Goal: Task Accomplishment & Management: Use online tool/utility

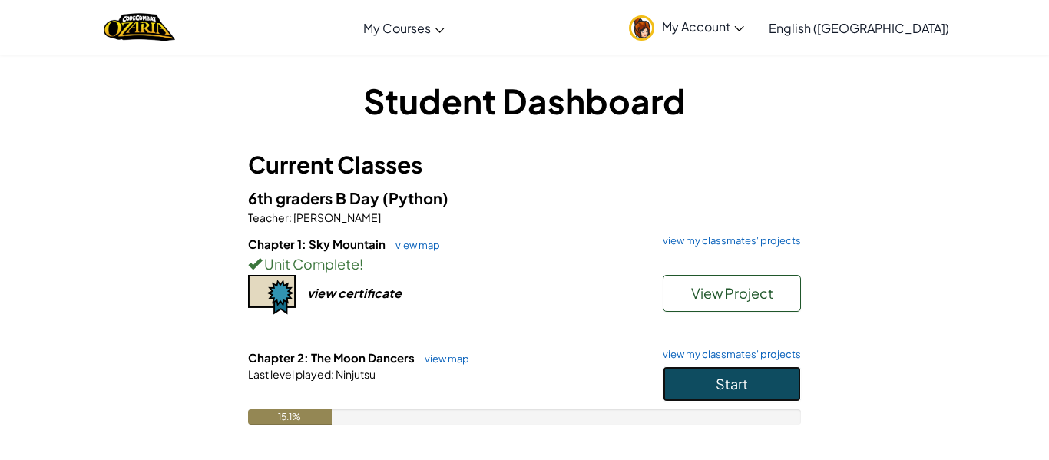
click at [737, 389] on span "Start" at bounding box center [732, 384] width 32 height 18
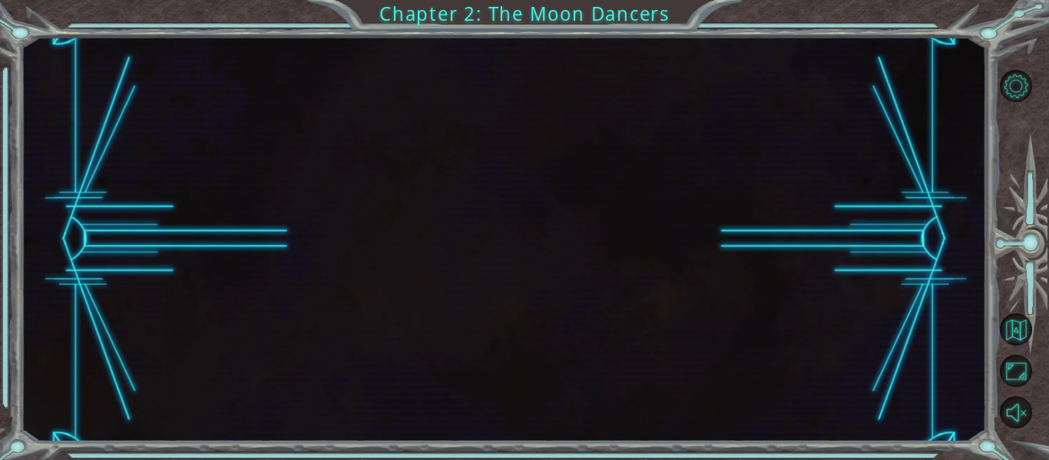
click at [363, 224] on div at bounding box center [503, 239] width 965 height 405
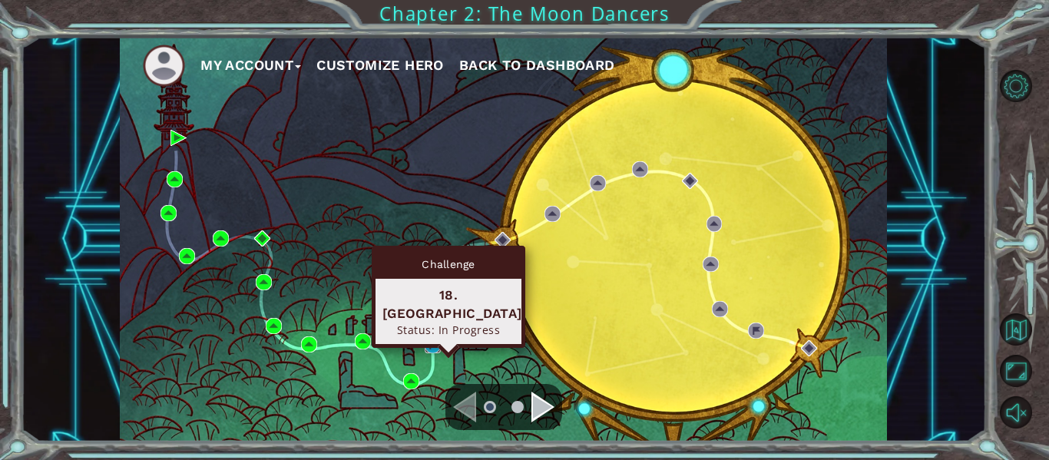
click at [434, 350] on img at bounding box center [433, 345] width 16 height 16
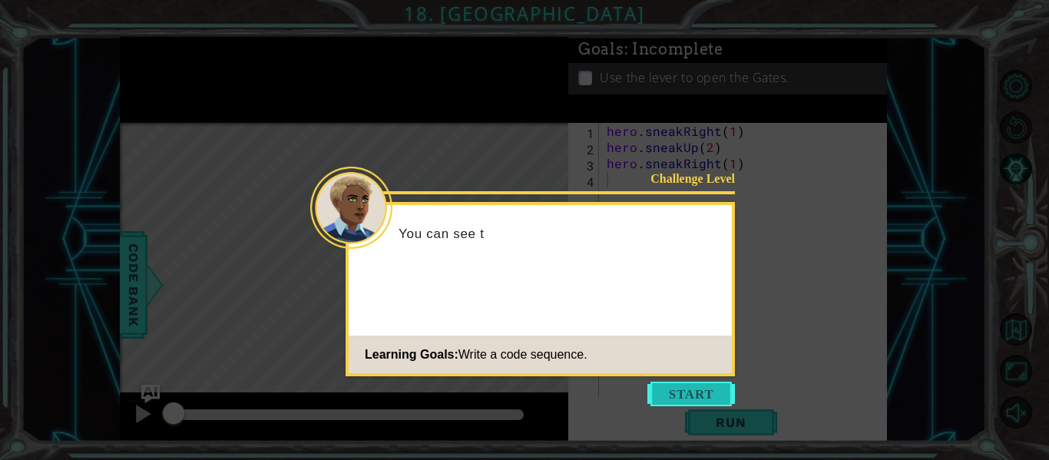
click at [684, 391] on button "Start" at bounding box center [691, 394] width 88 height 25
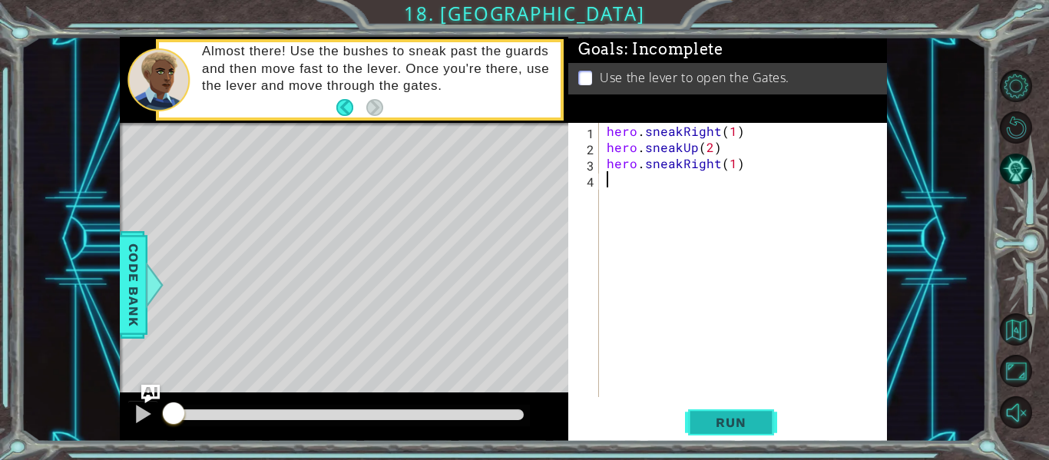
click at [743, 422] on span "Run" at bounding box center [730, 422] width 61 height 15
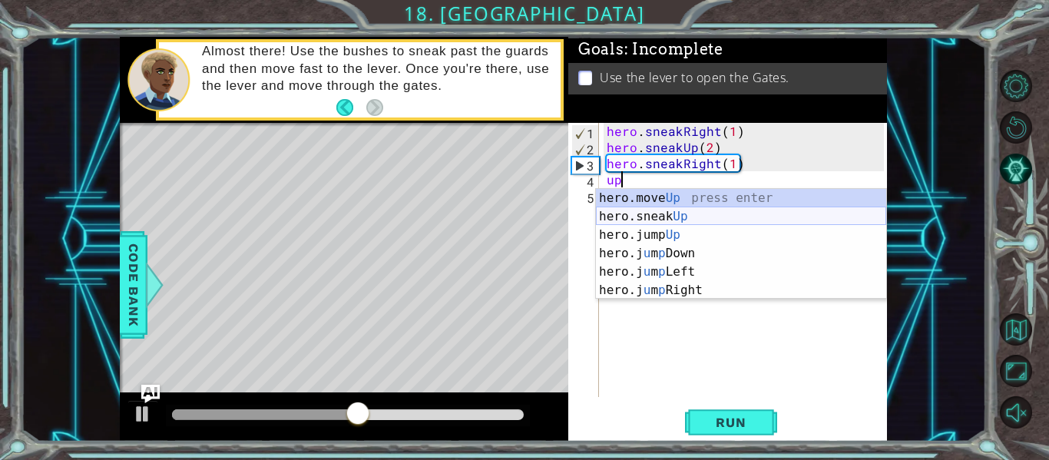
click at [667, 217] on div "hero.move Up press enter hero.sneak Up press enter hero.jump Up press enter her…" at bounding box center [741, 262] width 290 height 147
type textarea "hero.sneakUp(1)"
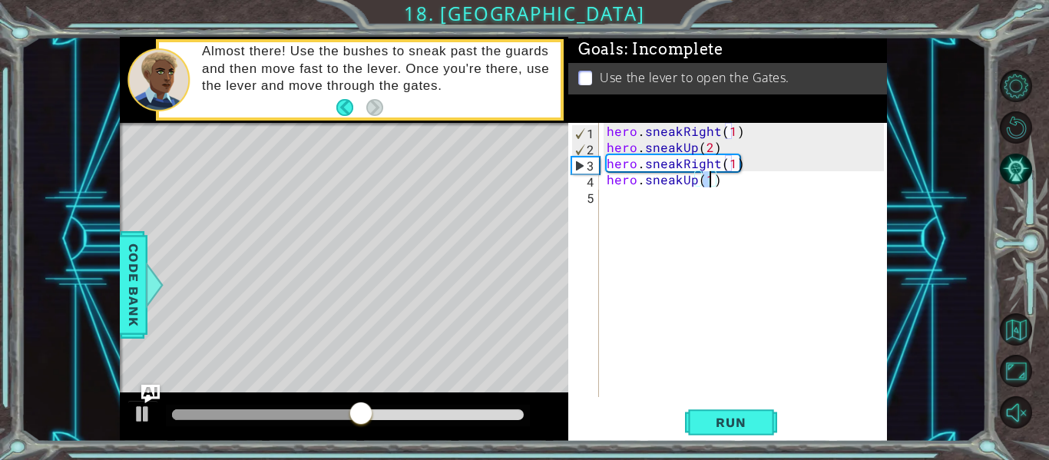
click at [667, 217] on div "hero . sneakRight ( 1 ) hero . sneakUp ( 2 ) hero . sneakRight ( 1 ) hero . sne…" at bounding box center [748, 276] width 288 height 306
click at [732, 417] on span "Run" at bounding box center [730, 422] width 61 height 15
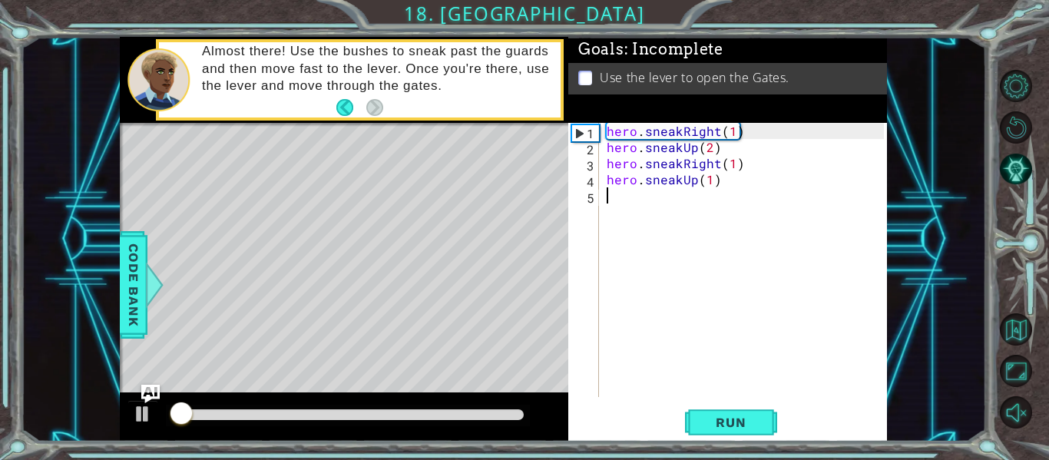
click at [612, 452] on div "1 ההההההההההההההההההההההההההההההההההההההההההההההההההההההההההההההההההההההההההההה…" at bounding box center [524, 230] width 1049 height 460
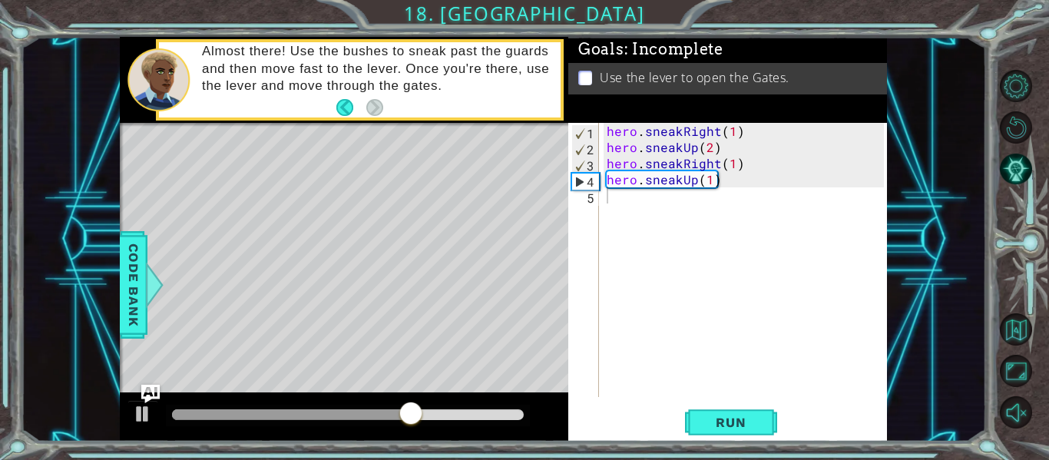
click at [621, 200] on div "hero . sneakRight ( 1 ) hero . sneakUp ( 2 ) hero . sneakRight ( 1 ) hero . sne…" at bounding box center [748, 276] width 288 height 306
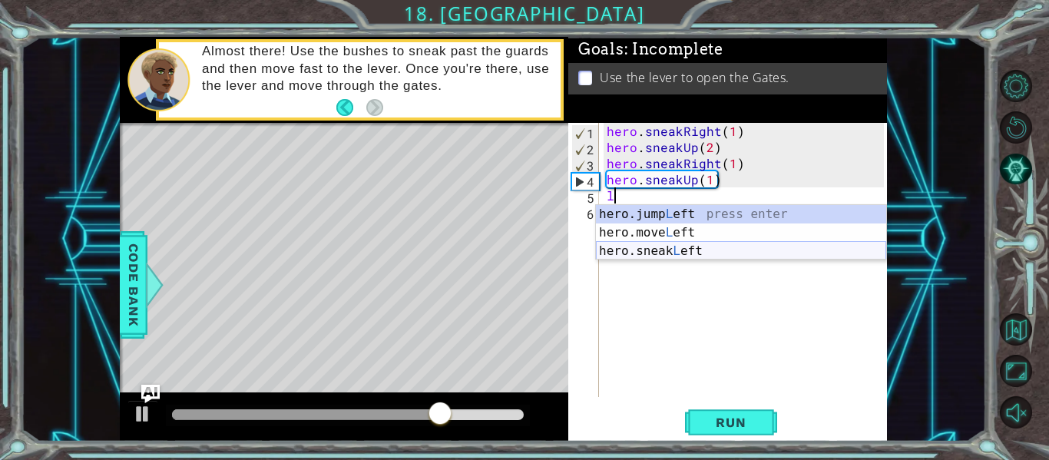
click at [689, 252] on div "hero.jump L eft press enter hero.move L eft press enter hero.sneak L eft press …" at bounding box center [741, 251] width 290 height 92
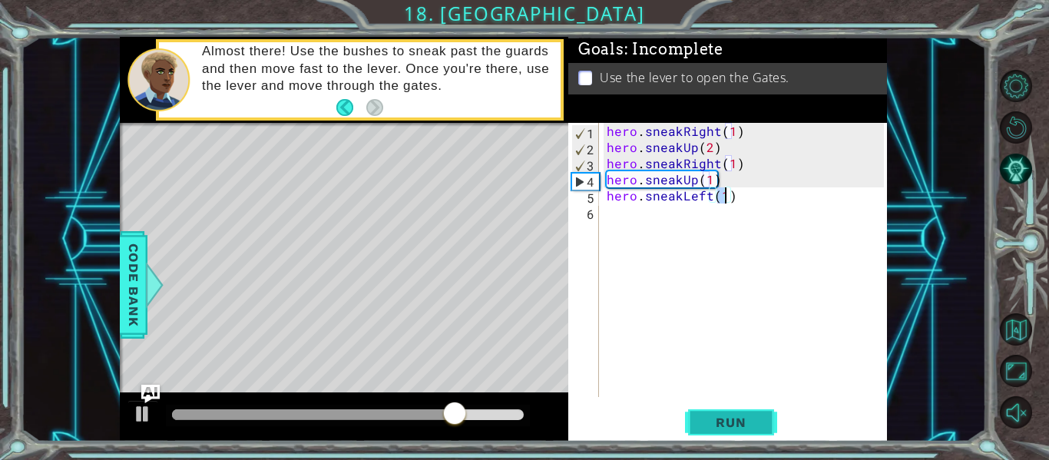
click at [726, 428] on span "Run" at bounding box center [730, 422] width 61 height 15
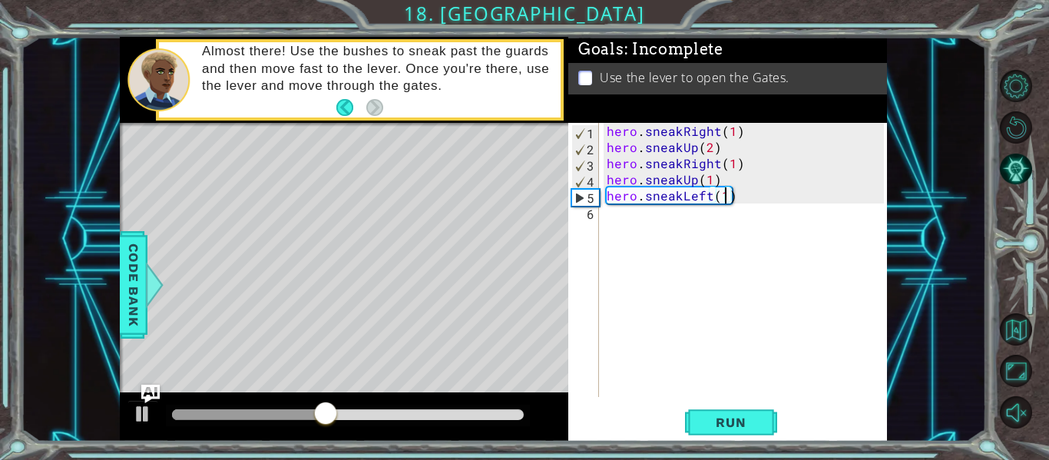
click at [709, 201] on div "hero . sneakRight ( 1 ) hero . sneakUp ( 2 ) hero . sneakRight ( 1 ) hero . sne…" at bounding box center [748, 276] width 288 height 306
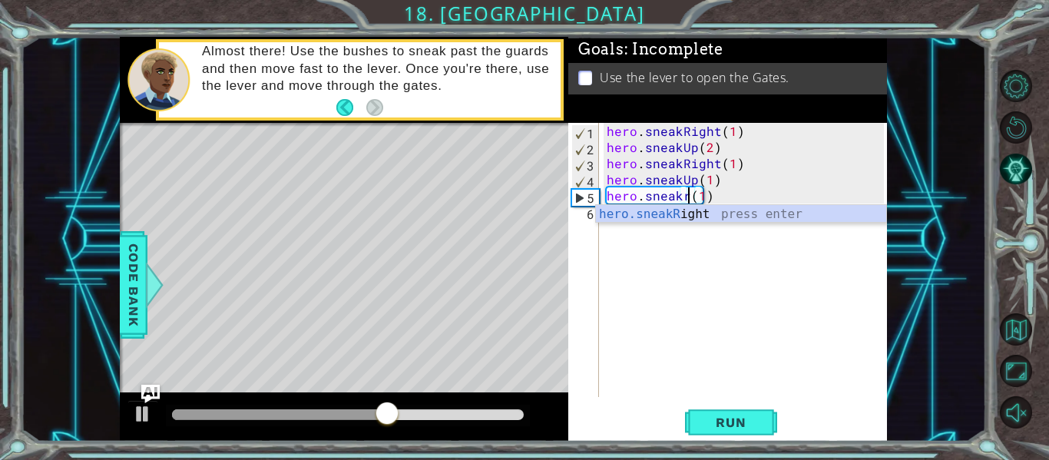
scroll to position [0, 5]
click at [703, 213] on div "hero.sneakR ight press enter" at bounding box center [741, 232] width 290 height 55
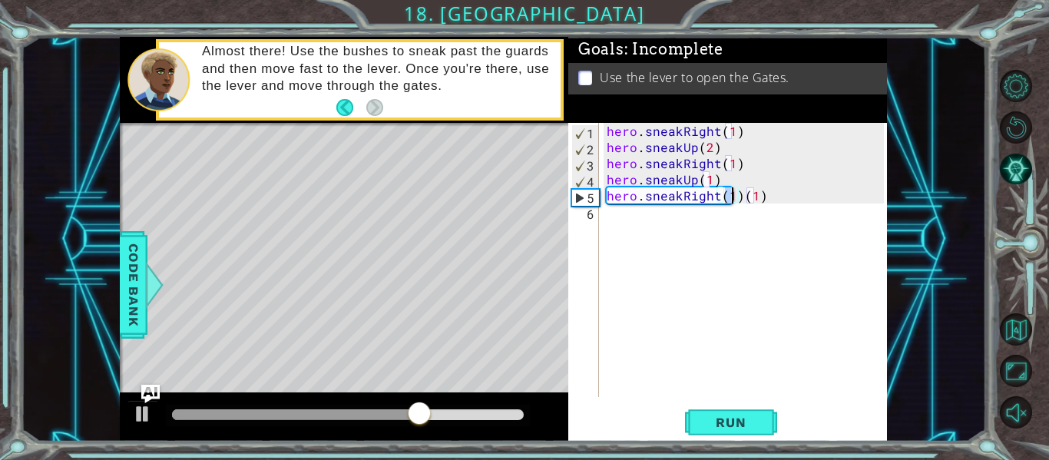
click at [767, 203] on div "hero . sneakRight ( 1 ) hero . sneakUp ( 2 ) hero . sneakRight ( 1 ) hero . sne…" at bounding box center [748, 276] width 288 height 306
type textarea "hero.sneakRight(1)"
click at [735, 419] on span "Run" at bounding box center [730, 422] width 61 height 15
click at [624, 240] on div "hero . sneakRight ( 1 ) hero . sneakUp ( 2 ) hero . sneakRight ( 1 ) hero . sne…" at bounding box center [748, 276] width 288 height 306
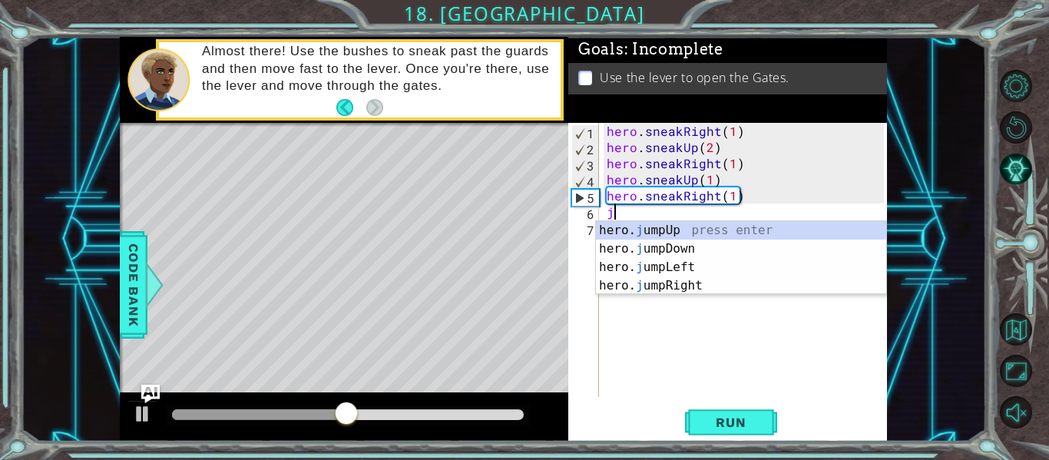
type textarea "ju"
click at [686, 287] on div "hero. ju mpUp press enter hero. ju mpDown press enter hero. [PERSON_NAME] mpLef…" at bounding box center [741, 276] width 290 height 111
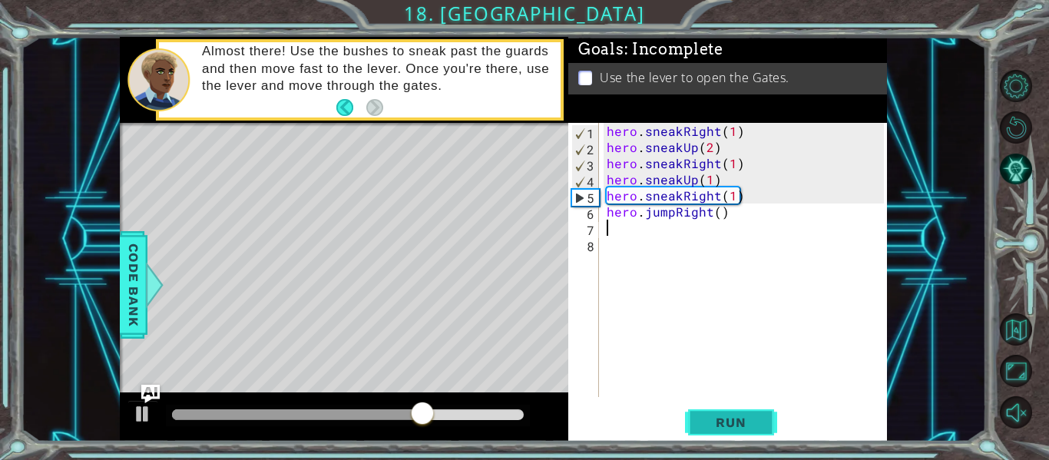
click at [720, 422] on span "Run" at bounding box center [730, 422] width 61 height 15
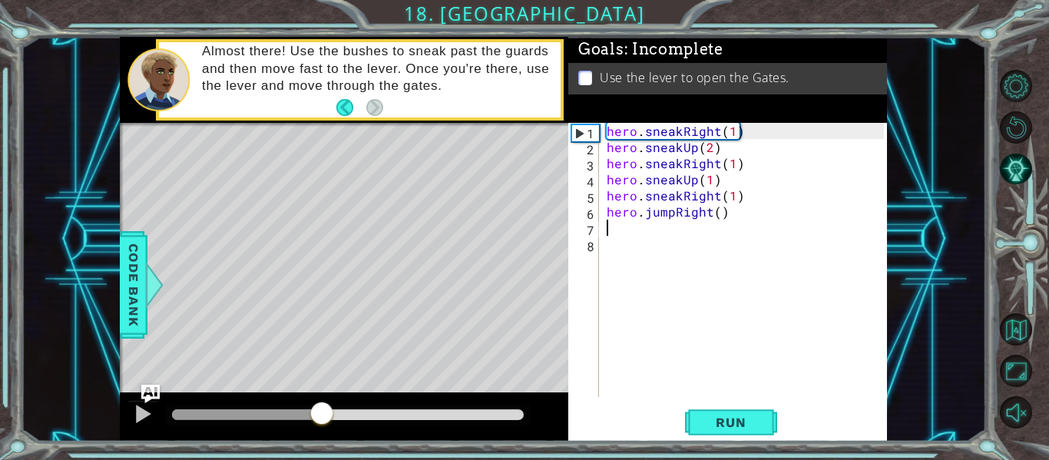
click at [321, 418] on div at bounding box center [348, 414] width 352 height 11
click at [321, 418] on div at bounding box center [322, 415] width 28 height 28
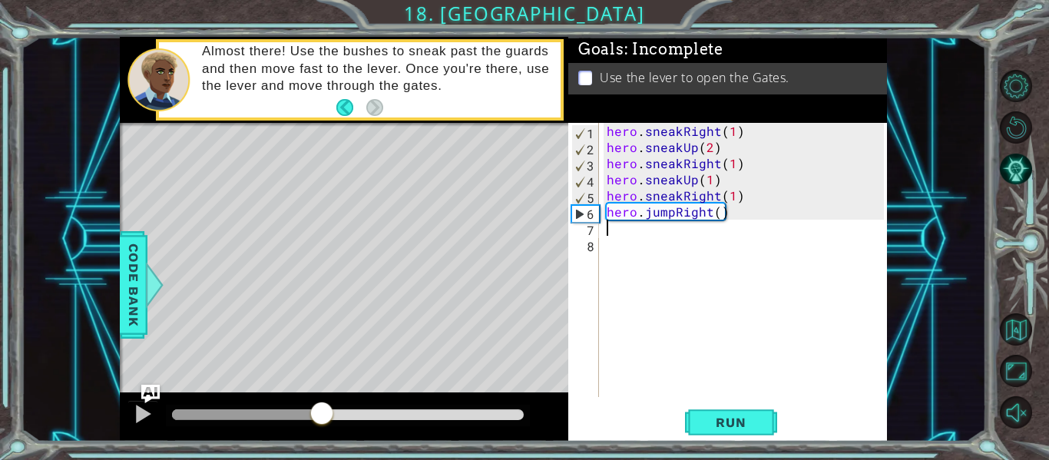
click at [710, 216] on div "hero . sneakRight ( 1 ) hero . sneakUp ( 2 ) hero . sneakRight ( 1 ) hero . sne…" at bounding box center [748, 276] width 288 height 306
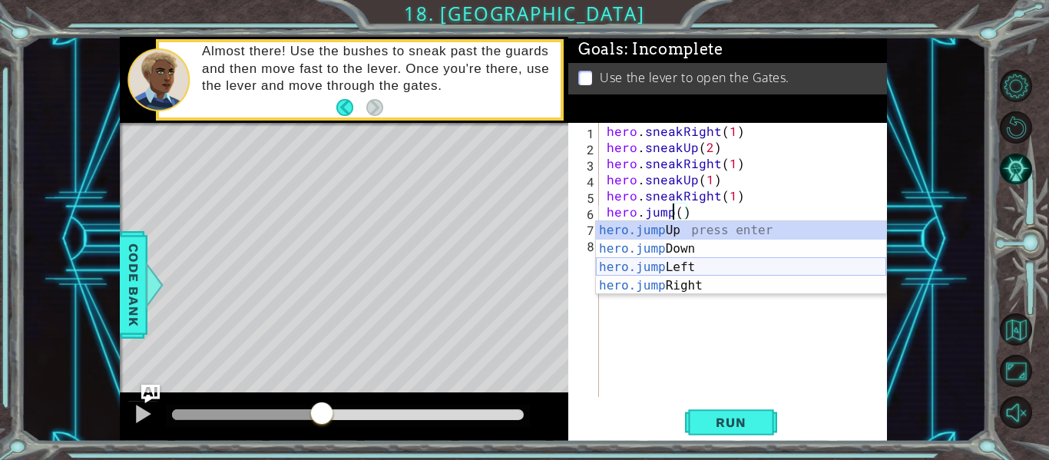
click at [685, 270] on div "hero.jump Up press enter hero.jump Down press enter hero.jump Left press enter …" at bounding box center [741, 276] width 290 height 111
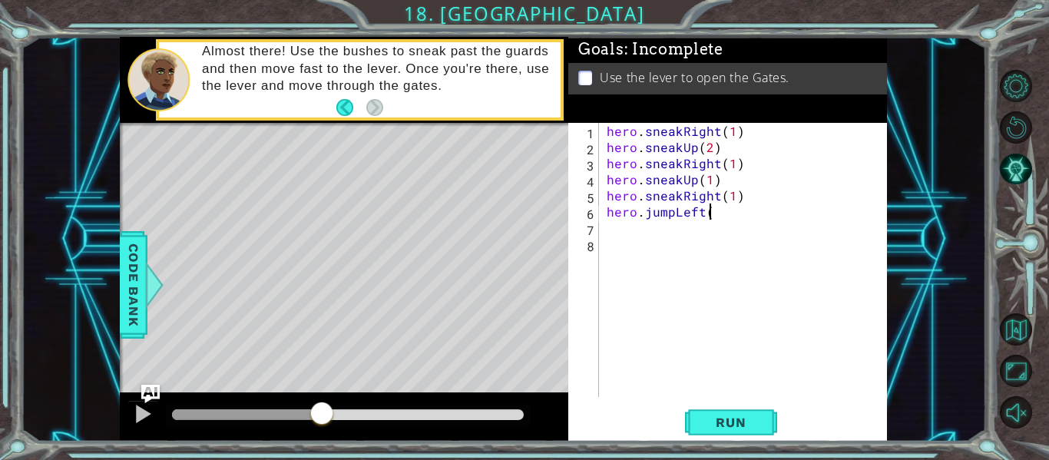
scroll to position [0, 6]
click at [743, 425] on span "Run" at bounding box center [730, 422] width 61 height 15
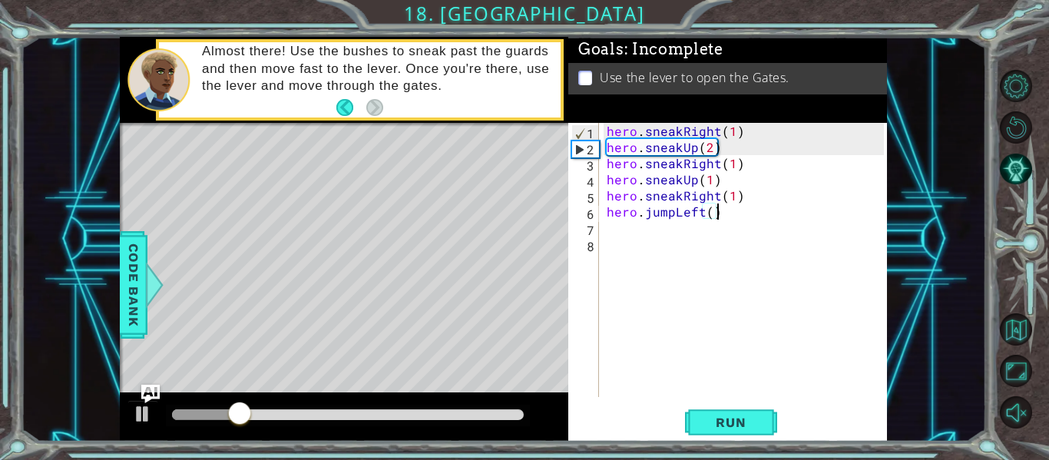
click at [331, 421] on div at bounding box center [348, 416] width 364 height 22
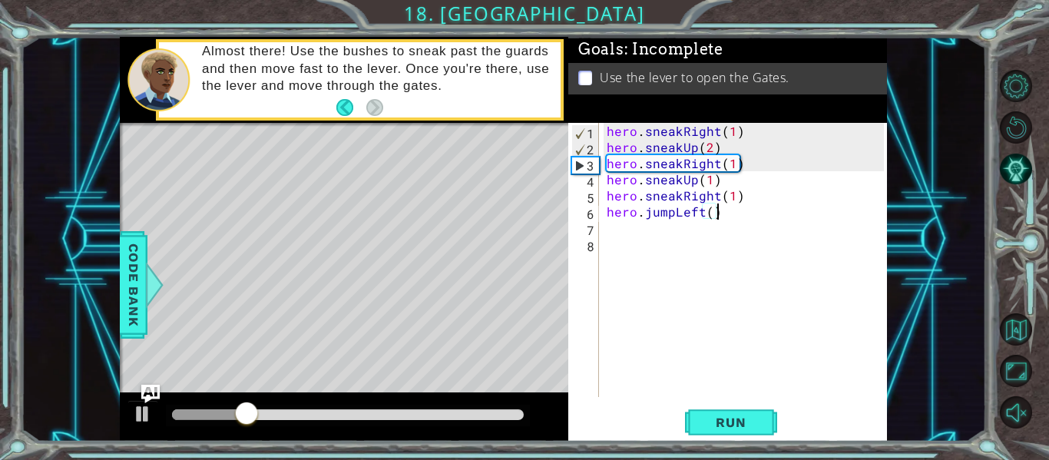
click at [349, 415] on div at bounding box center [348, 414] width 352 height 11
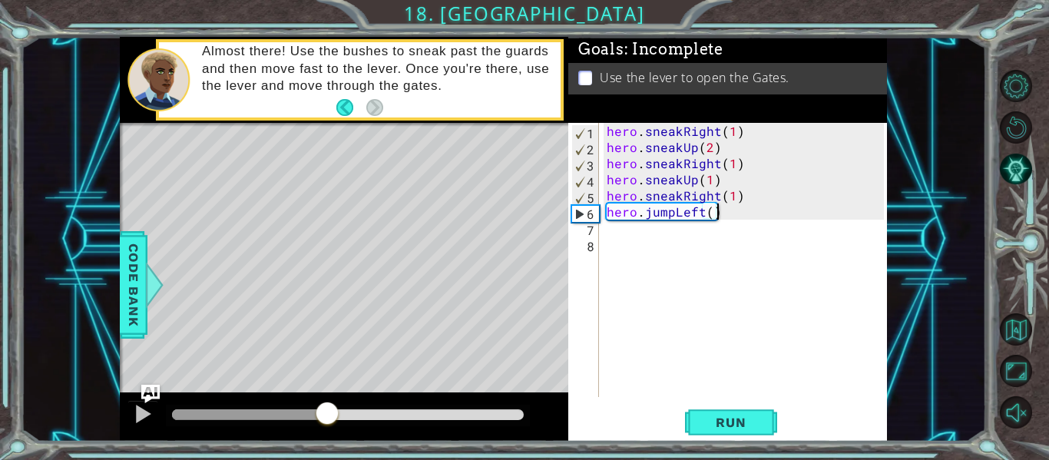
click at [327, 412] on div at bounding box center [249, 414] width 155 height 11
click at [299, 402] on div at bounding box center [344, 416] width 448 height 49
click at [298, 416] on div at bounding box center [249, 414] width 155 height 11
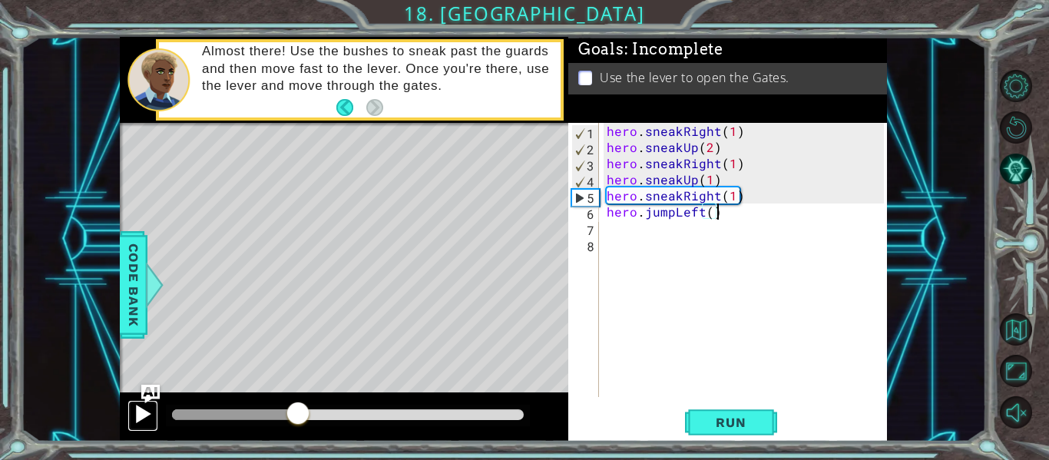
click at [147, 406] on div at bounding box center [143, 414] width 20 height 20
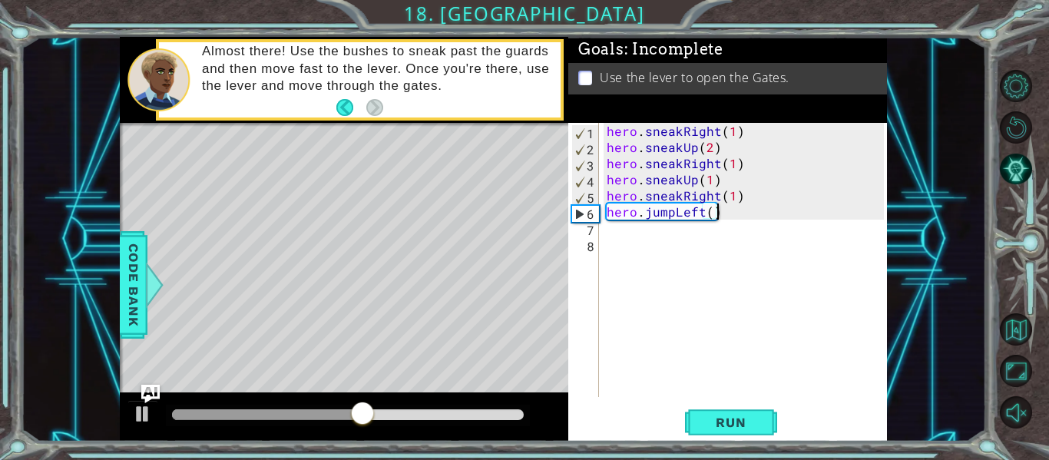
click at [703, 214] on div "hero . sneakRight ( 1 ) hero . sneakUp ( 2 ) hero . sneakRight ( 1 ) hero . sne…" at bounding box center [748, 276] width 288 height 306
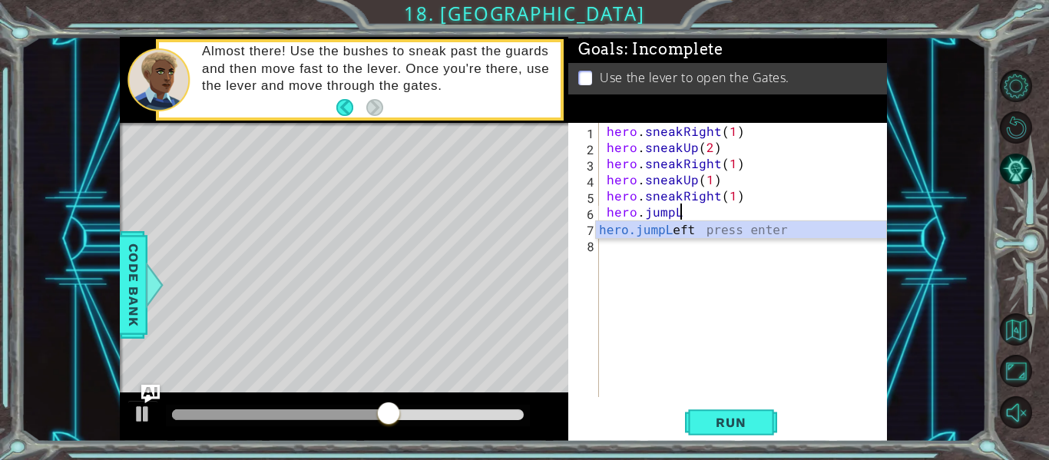
type textarea "hero.jump"
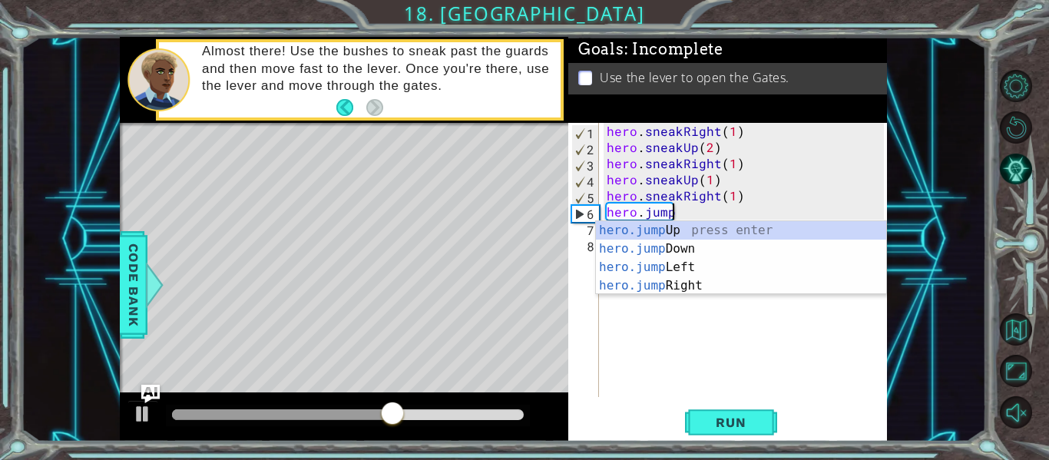
scroll to position [0, 3]
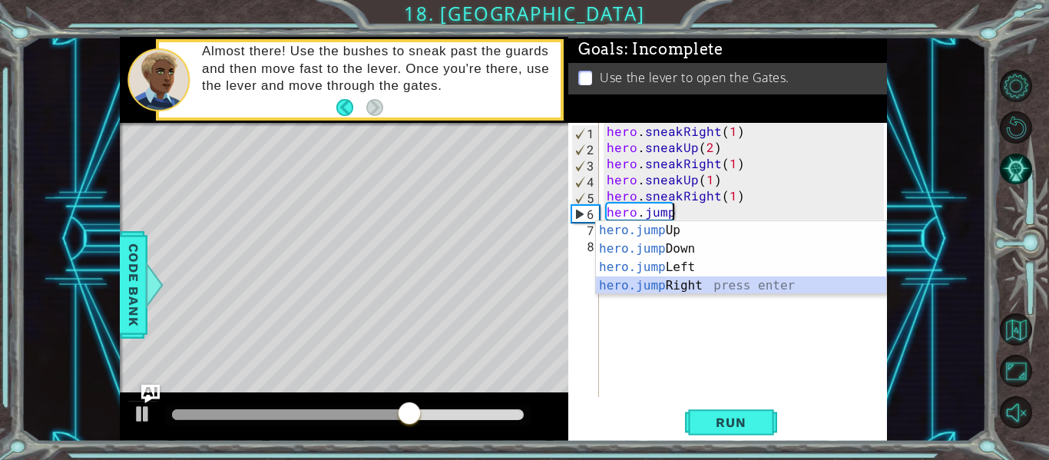
click at [689, 289] on div "hero.jump Up press enter hero.jump Down press enter hero.jump Left press enter …" at bounding box center [741, 276] width 290 height 111
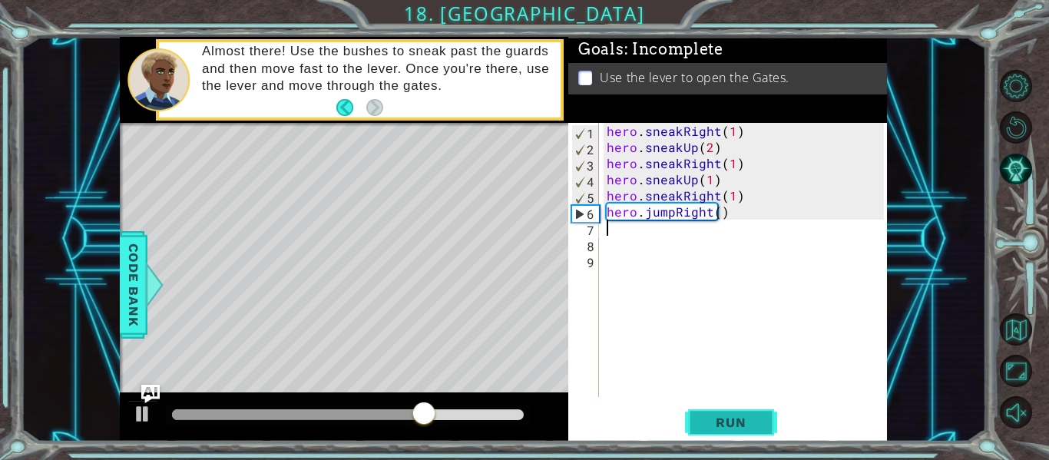
click at [735, 416] on span "Run" at bounding box center [730, 422] width 61 height 15
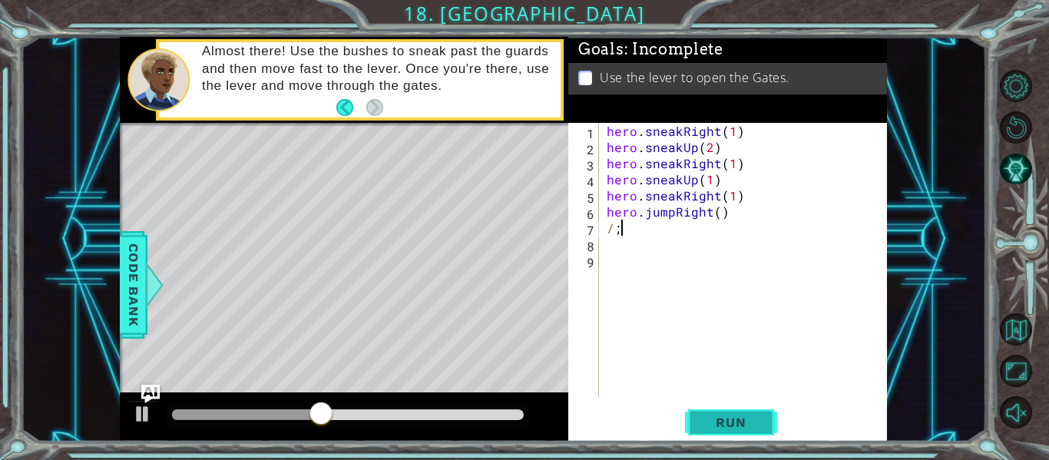
type textarea "/"
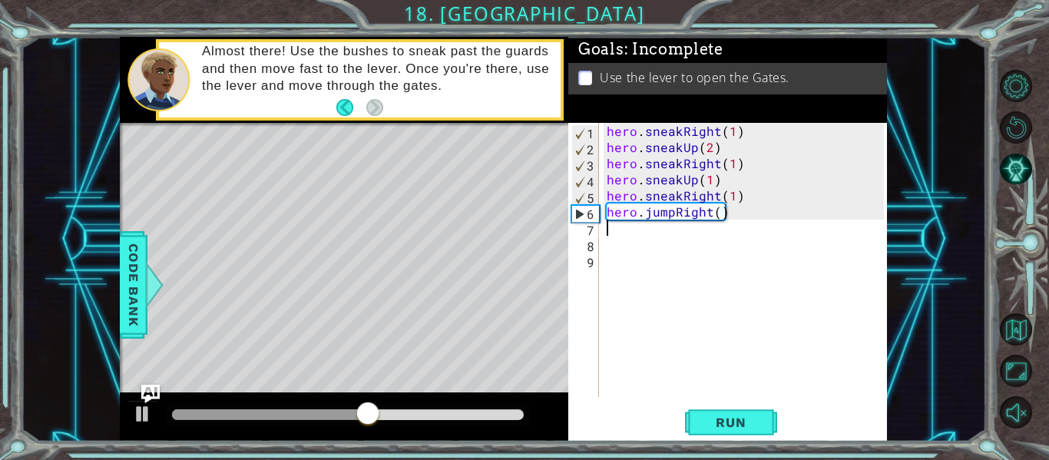
click at [714, 213] on div "hero . sneakRight ( 1 ) hero . sneakUp ( 2 ) hero . sneakRight ( 1 ) hero . sne…" at bounding box center [748, 276] width 288 height 306
click at [713, 212] on div "hero . sneakRight ( 1 ) hero . sneakUp ( 2 ) hero . sneakRight ( 1 ) hero . sne…" at bounding box center [748, 276] width 288 height 306
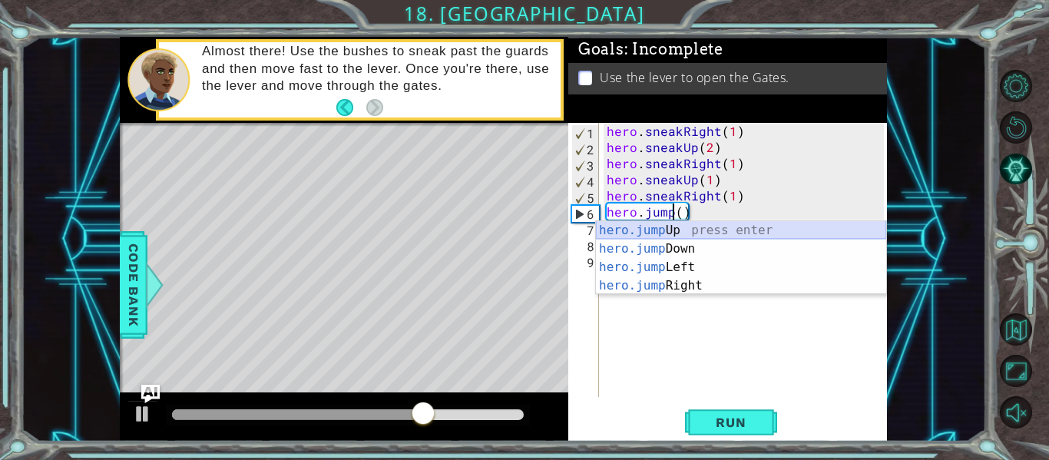
click at [723, 237] on div "hero.jump Up press enter hero.jump Down press enter hero.jump Left press enter …" at bounding box center [741, 276] width 290 height 111
type textarea "hero.jumpUp"
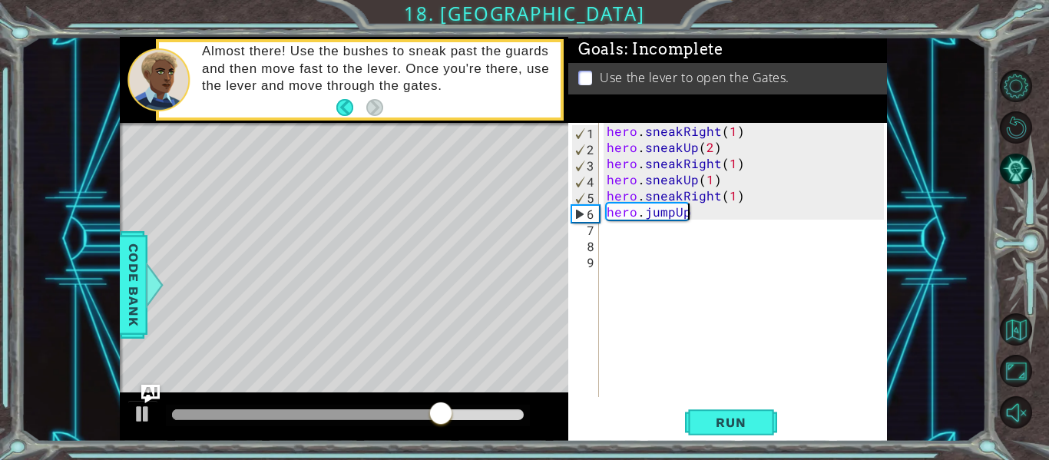
click at [716, 230] on div "hero . sneakRight ( 1 ) hero . sneakUp ( 2 ) hero . sneakRight ( 1 ) hero . sne…" at bounding box center [748, 276] width 288 height 306
click at [716, 217] on div "hero . sneakRight ( 1 ) hero . sneakUp ( 2 ) hero . sneakRight ( 1 ) hero . sne…" at bounding box center [748, 276] width 288 height 306
type textarea "hero.jumpU"
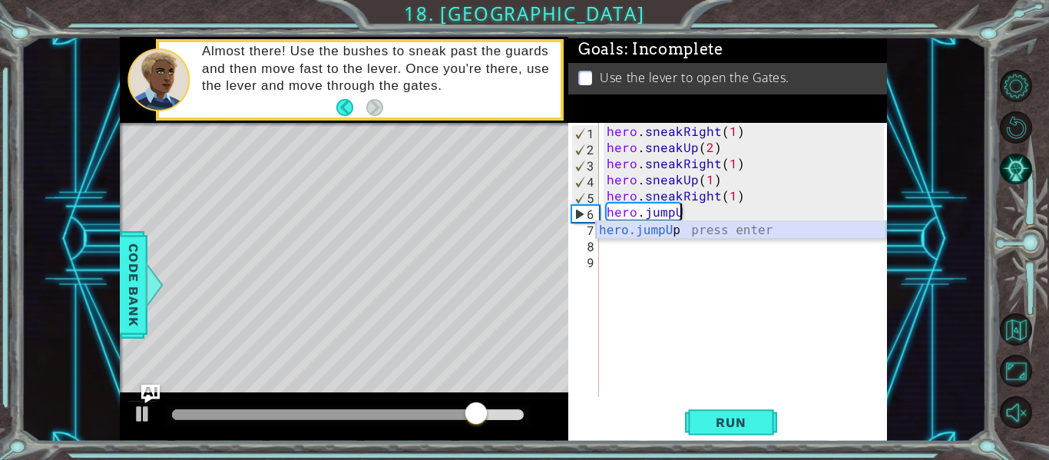
click at [717, 230] on div "hero.jumpU p press enter" at bounding box center [741, 248] width 290 height 55
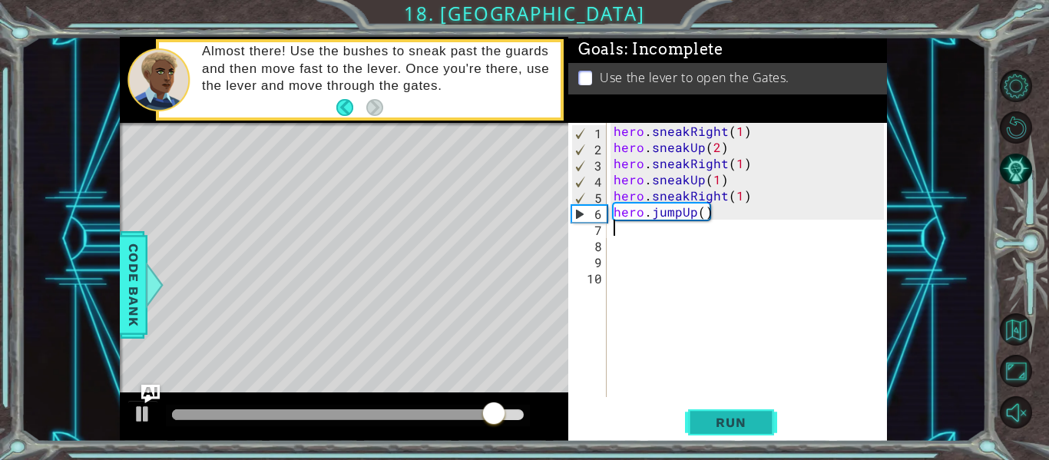
click at [708, 415] on span "Run" at bounding box center [730, 422] width 61 height 15
click at [696, 210] on div "hero . sneakRight ( 1 ) hero . sneakUp ( 2 ) hero . sneakRight ( 1 ) hero . sne…" at bounding box center [750, 276] width 281 height 306
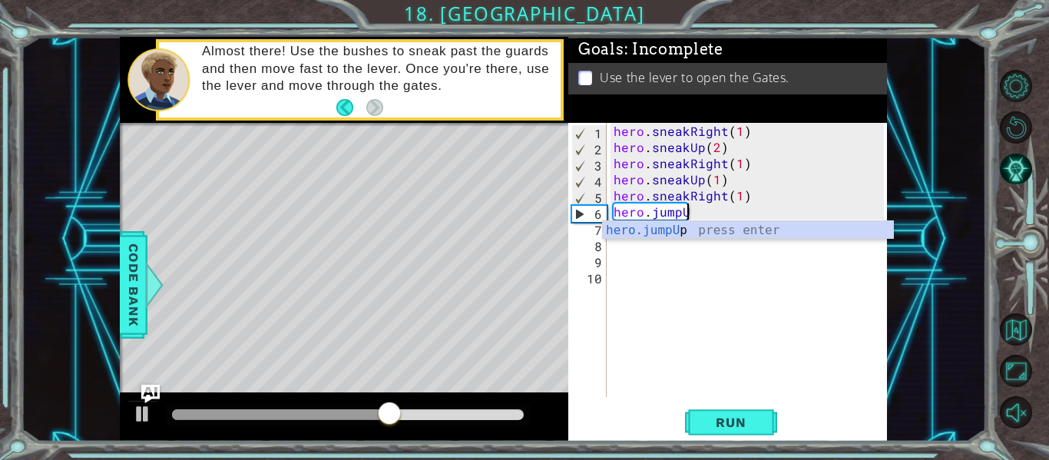
type textarea "hero.jump"
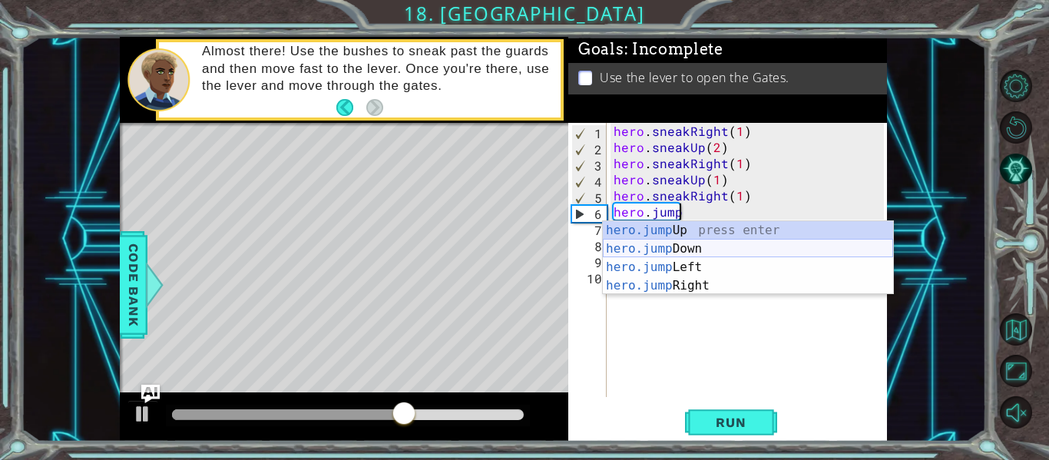
click at [716, 243] on div "hero.jump Up press enter hero.jump Down press enter hero.jump Left press enter …" at bounding box center [748, 276] width 290 height 111
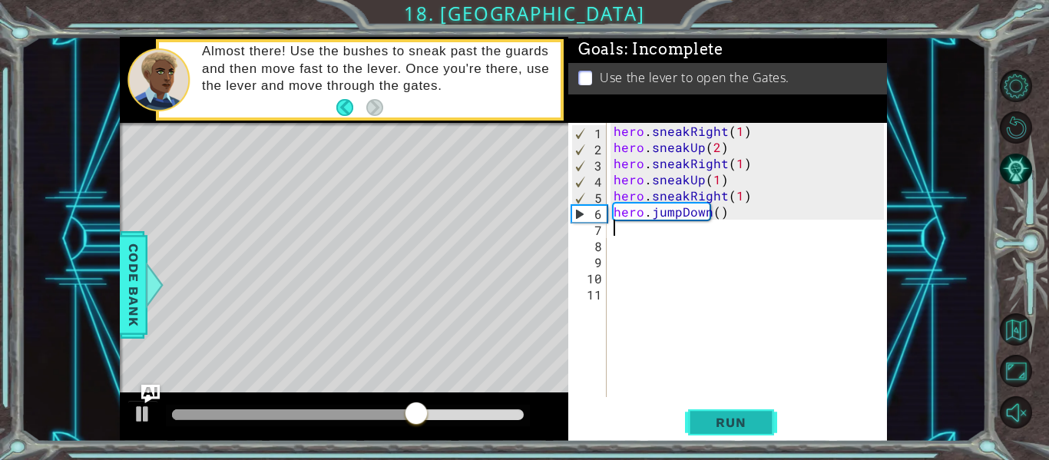
click at [729, 420] on span "Run" at bounding box center [730, 422] width 61 height 15
click at [708, 213] on div "hero . sneakRight ( 1 ) hero . sneakUp ( 2 ) hero . sneakRight ( 1 ) hero . sne…" at bounding box center [750, 276] width 281 height 306
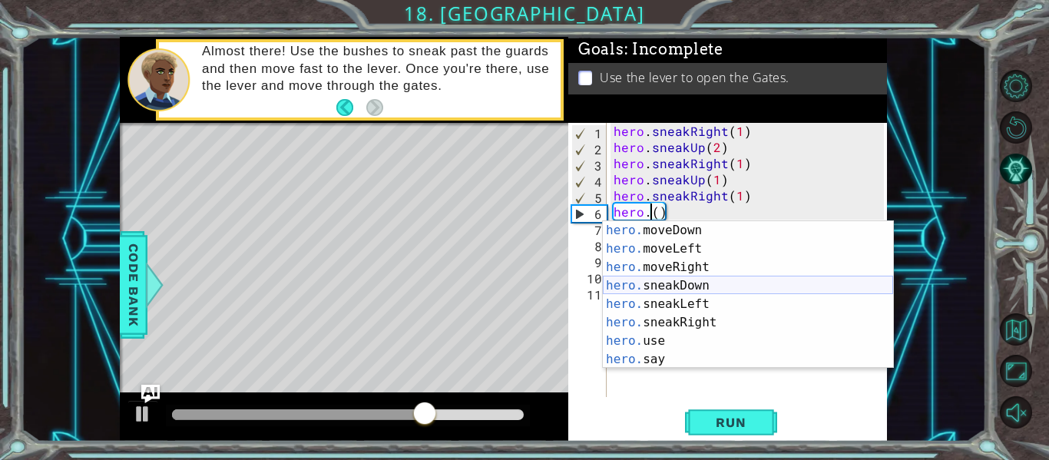
scroll to position [111, 0]
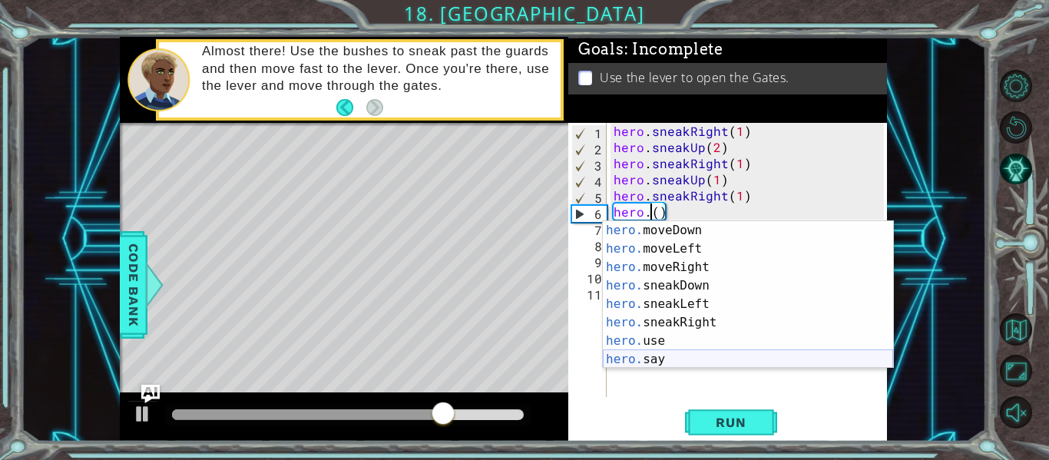
click at [645, 356] on div "hero. moveDown press enter hero. moveLeft press enter hero. moveRight press ent…" at bounding box center [748, 313] width 290 height 184
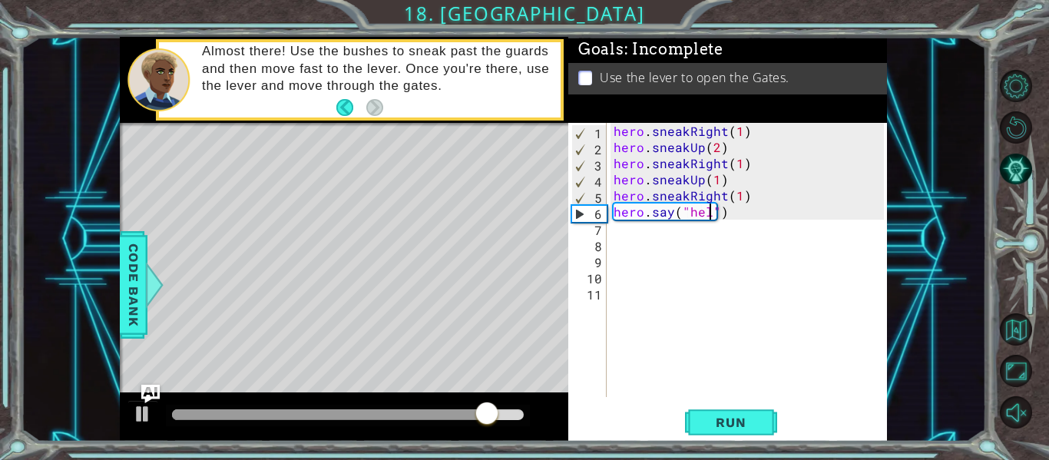
scroll to position [0, 7]
type textarea "hero.say("hello")"
click at [746, 432] on button "Run" at bounding box center [731, 422] width 92 height 31
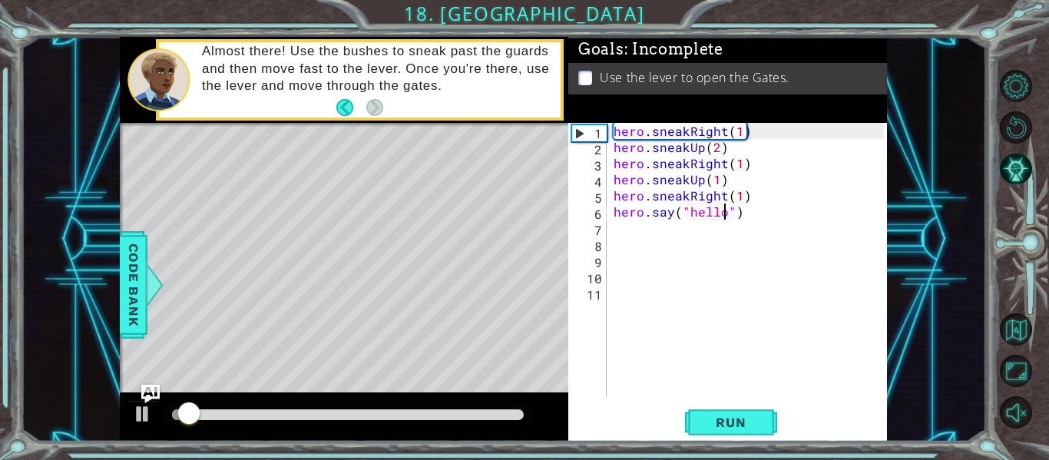
click at [335, 406] on div at bounding box center [348, 416] width 364 height 22
click at [326, 412] on div at bounding box center [348, 414] width 352 height 11
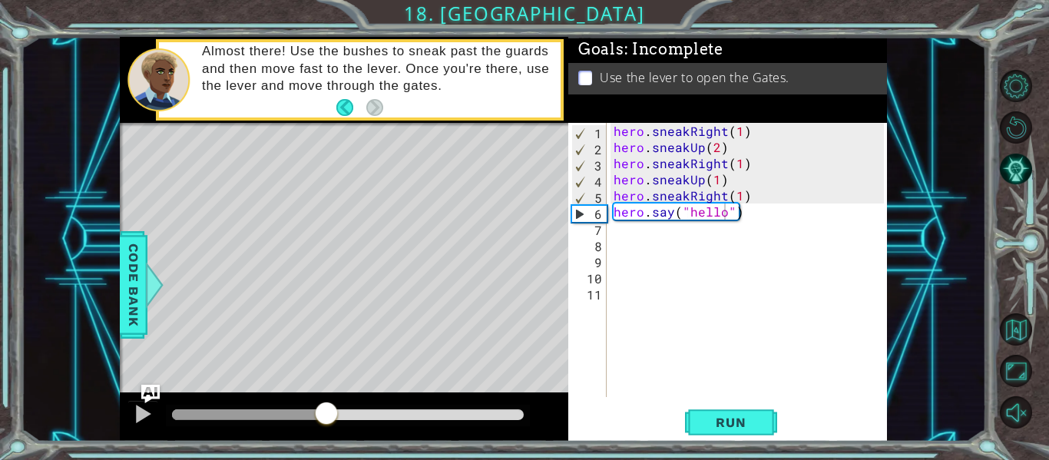
click at [296, 405] on div at bounding box center [348, 416] width 364 height 22
click at [303, 415] on div at bounding box center [249, 414] width 154 height 11
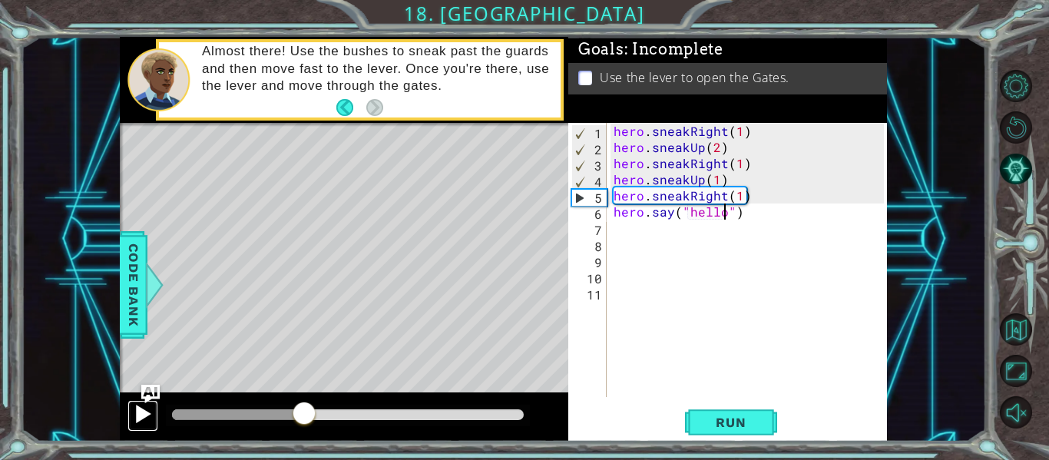
click at [144, 405] on div at bounding box center [143, 414] width 20 height 20
click at [0, 0] on div at bounding box center [0, 0] width 0 height 0
click at [144, 409] on div at bounding box center [143, 414] width 20 height 20
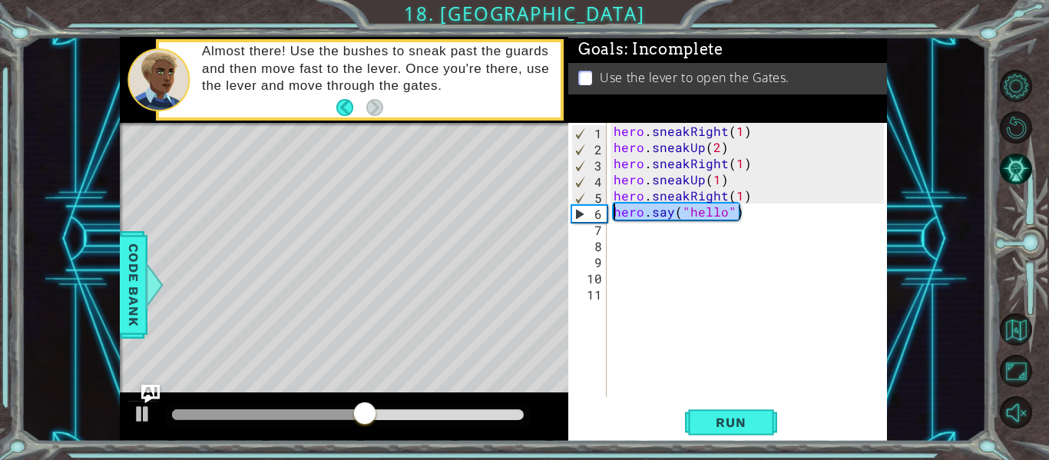
drag, startPoint x: 748, startPoint y: 216, endPoint x: 611, endPoint y: 216, distance: 136.7
click at [611, 216] on div "hero . sneakRight ( 1 ) hero . sneakUp ( 2 ) hero . sneakRight ( 1 ) hero . sne…" at bounding box center [750, 276] width 281 height 306
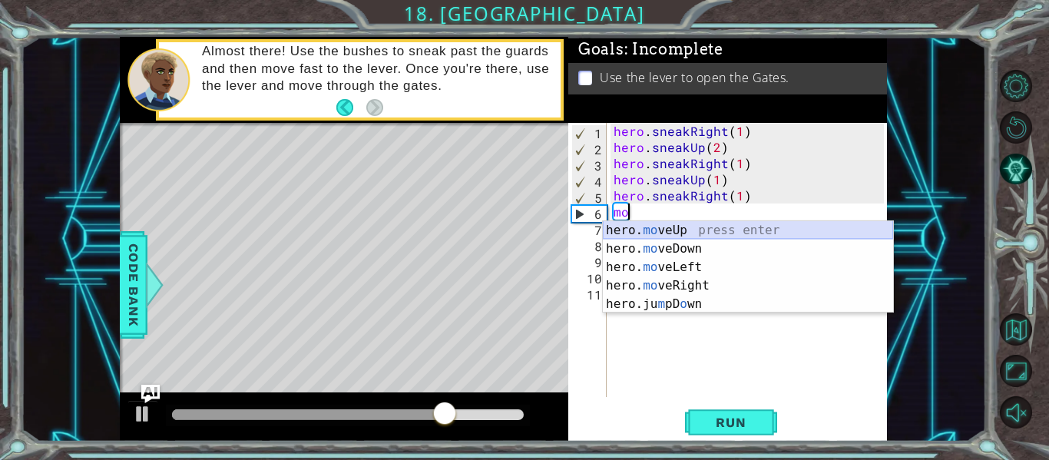
click at [691, 237] on div "hero. mo veUp press enter hero. mo veDown press enter hero. mo veLeft press ent…" at bounding box center [748, 285] width 290 height 129
type textarea "hero.moveUp(1)"
click at [691, 237] on div "hero . sneakRight ( 1 ) hero . sneakUp ( 2 ) hero . sneakRight ( 1 ) hero . sne…" at bounding box center [750, 276] width 281 height 306
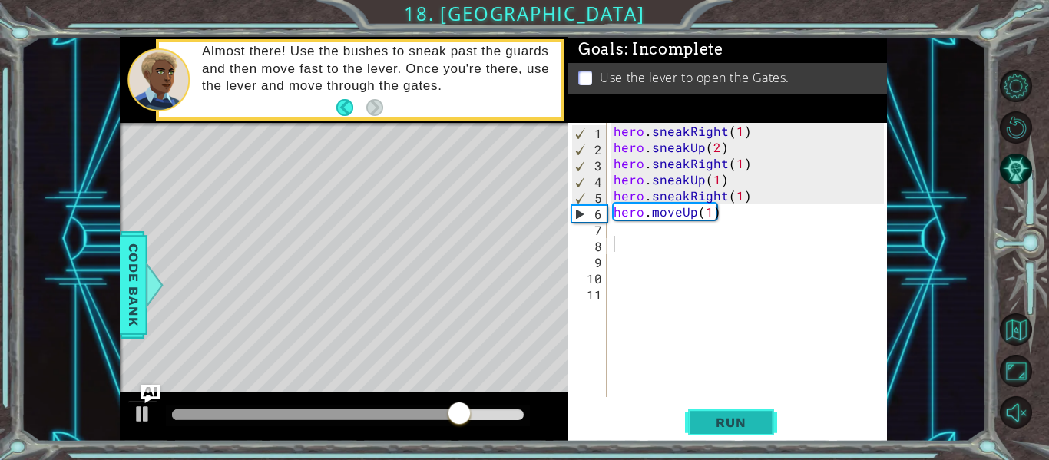
click at [750, 415] on span "Run" at bounding box center [730, 422] width 61 height 15
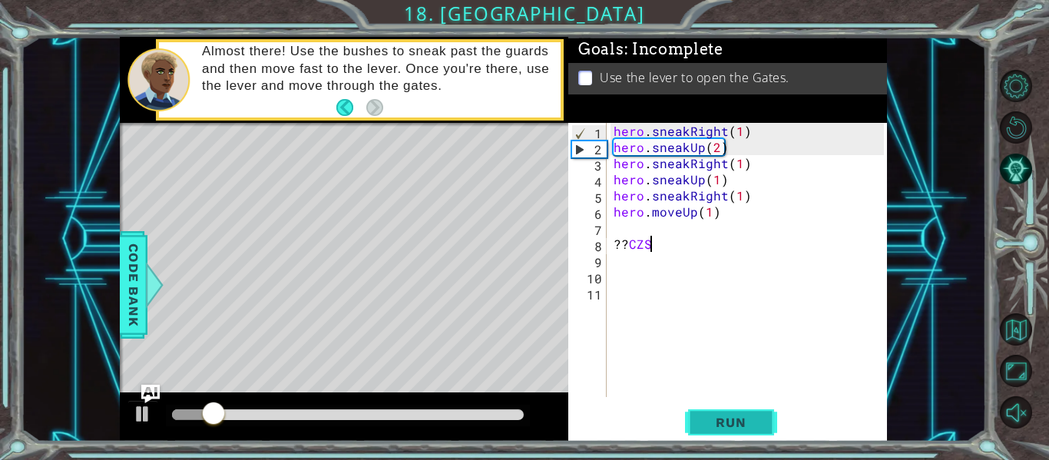
scroll to position [0, 2]
type textarea "??CZS7"
